Goal: Navigation & Orientation: Find specific page/section

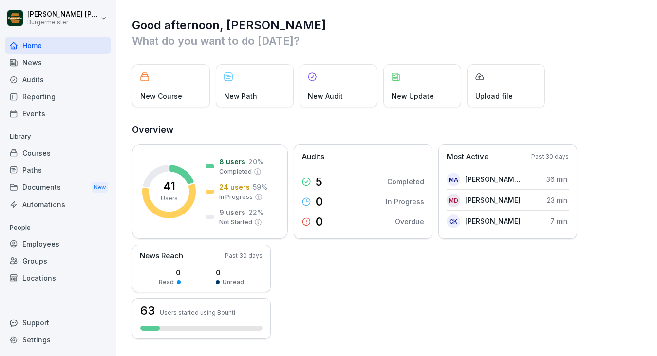
click at [40, 76] on div "Audits" at bounding box center [58, 79] width 106 height 17
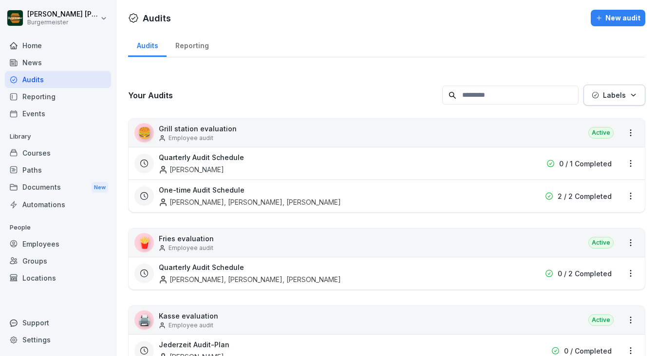
click at [195, 44] on div "Reporting" at bounding box center [192, 44] width 51 height 25
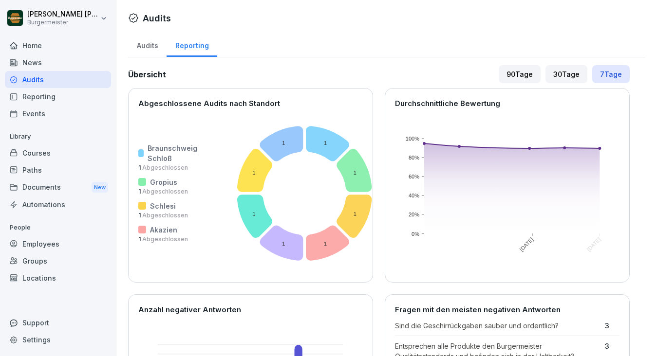
click at [141, 45] on div "Audits" at bounding box center [147, 44] width 38 height 25
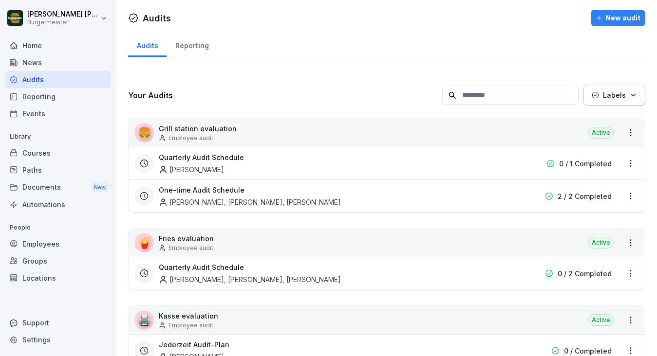
scroll to position [85, 0]
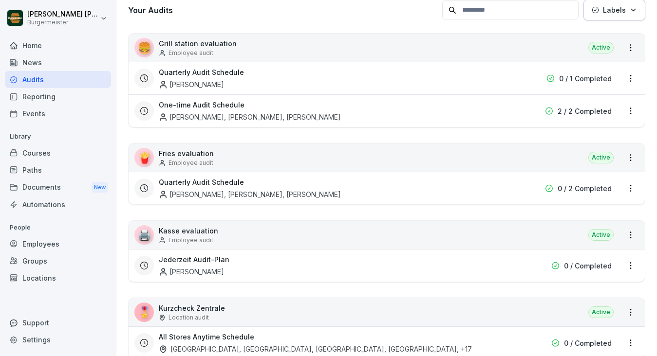
click at [199, 235] on p "Kasse evaluation" at bounding box center [188, 231] width 59 height 10
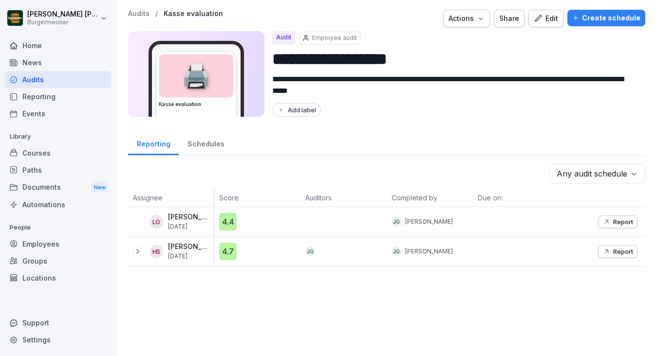
click at [139, 11] on p "Audits" at bounding box center [138, 14] width 21 height 8
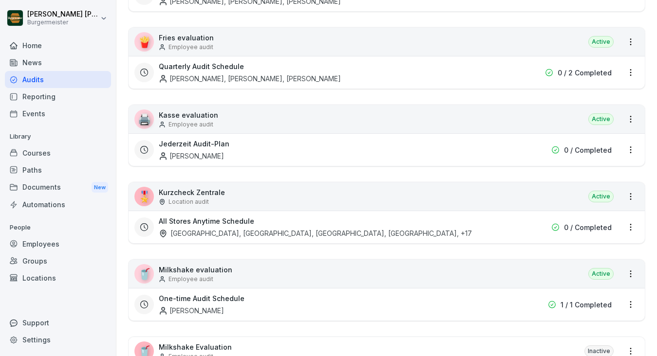
click at [212, 195] on p "Kurzcheck Zentrale" at bounding box center [192, 192] width 66 height 10
